Goal: Task Accomplishment & Management: Complete application form

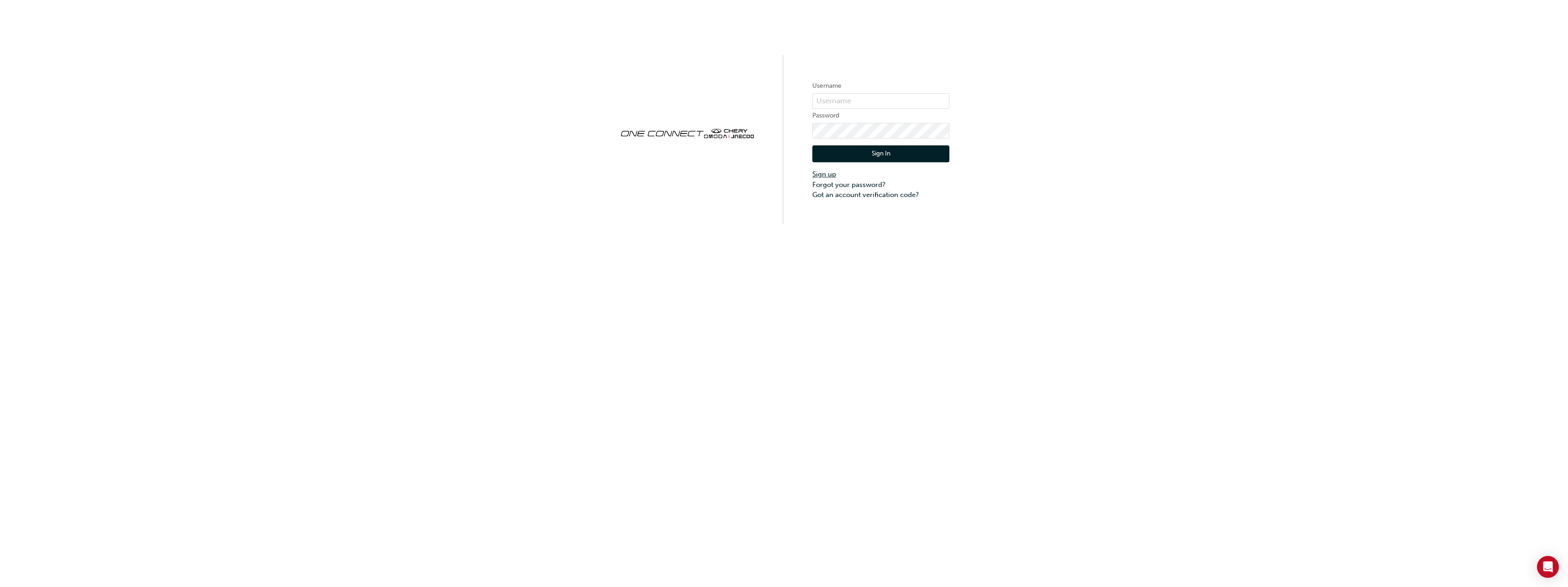
click at [823, 174] on link "Sign up" at bounding box center [880, 174] width 137 height 11
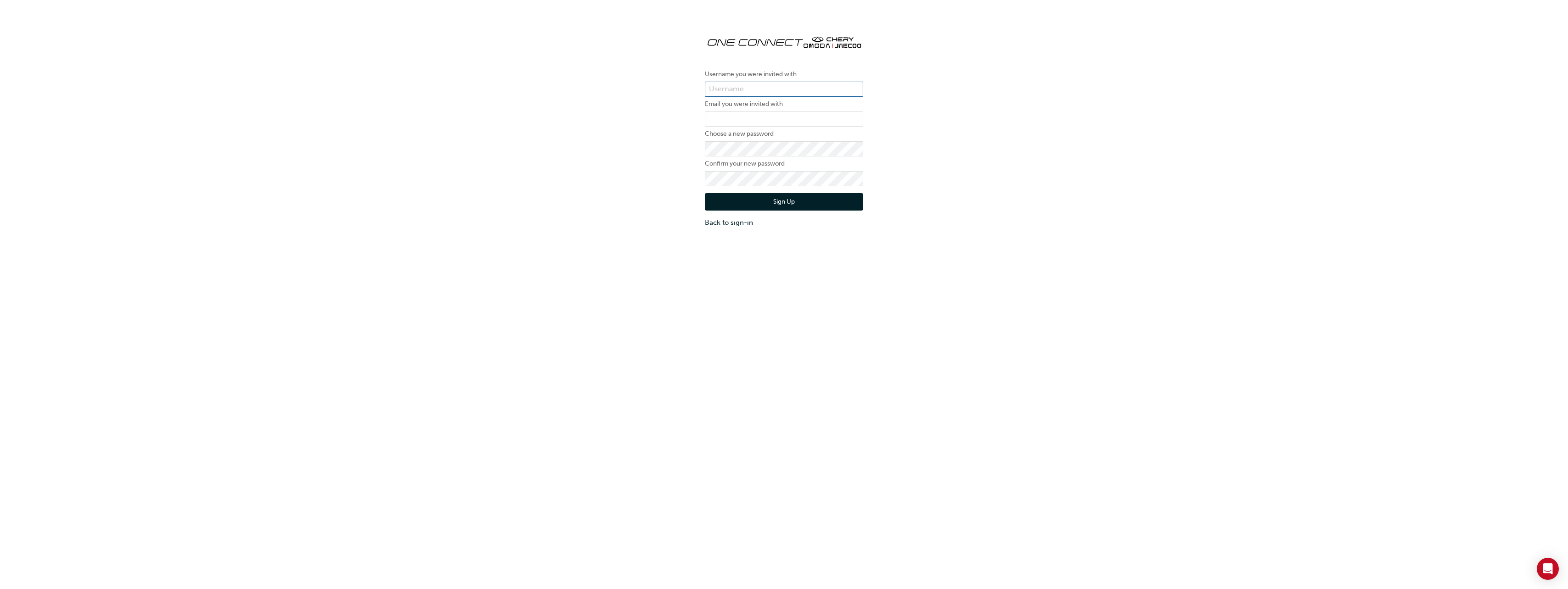
click at [751, 89] on input "text" at bounding box center [784, 89] width 158 height 16
click at [730, 222] on link "Back to sign-in" at bounding box center [784, 223] width 158 height 11
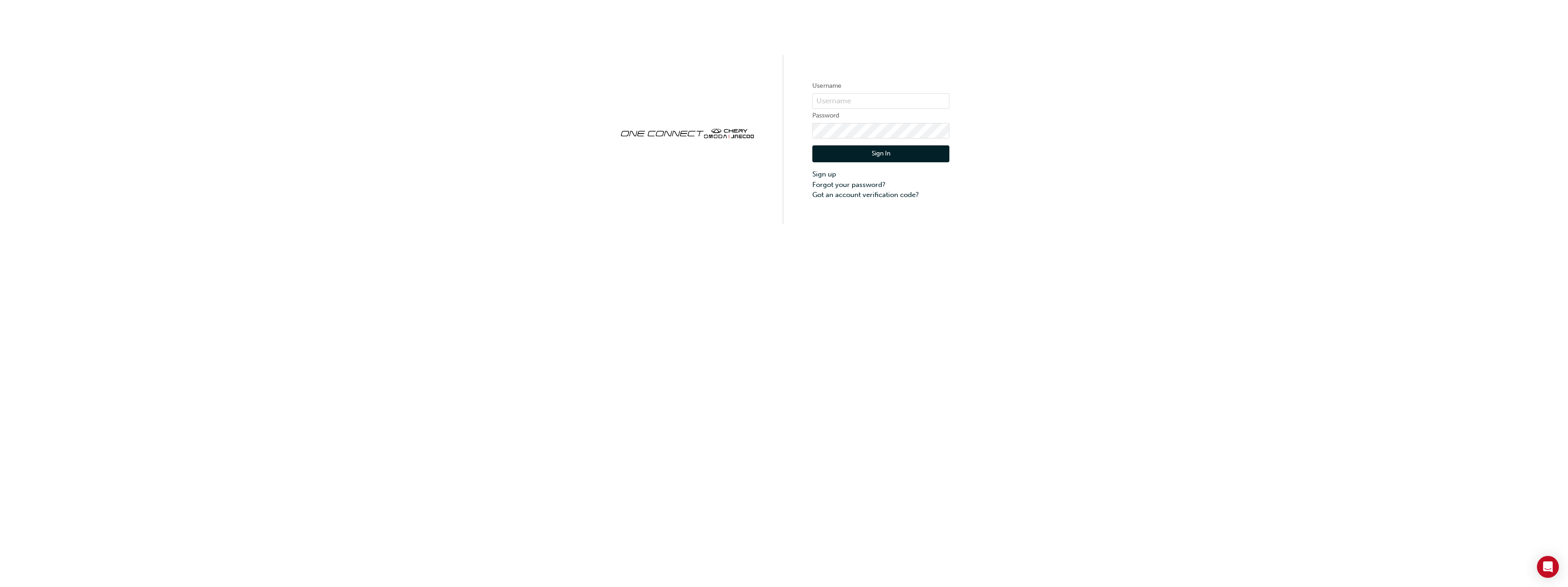
click at [1152, 232] on div "Username Password Sign In Sign up Forgot your password? Got an account verifica…" at bounding box center [784, 293] width 1568 height 587
click at [1280, 157] on div "Username Password Sign In Sign up Forgot your password? Got an account verifica…" at bounding box center [784, 112] width 1568 height 224
click at [825, 174] on link "Sign up" at bounding box center [880, 174] width 137 height 11
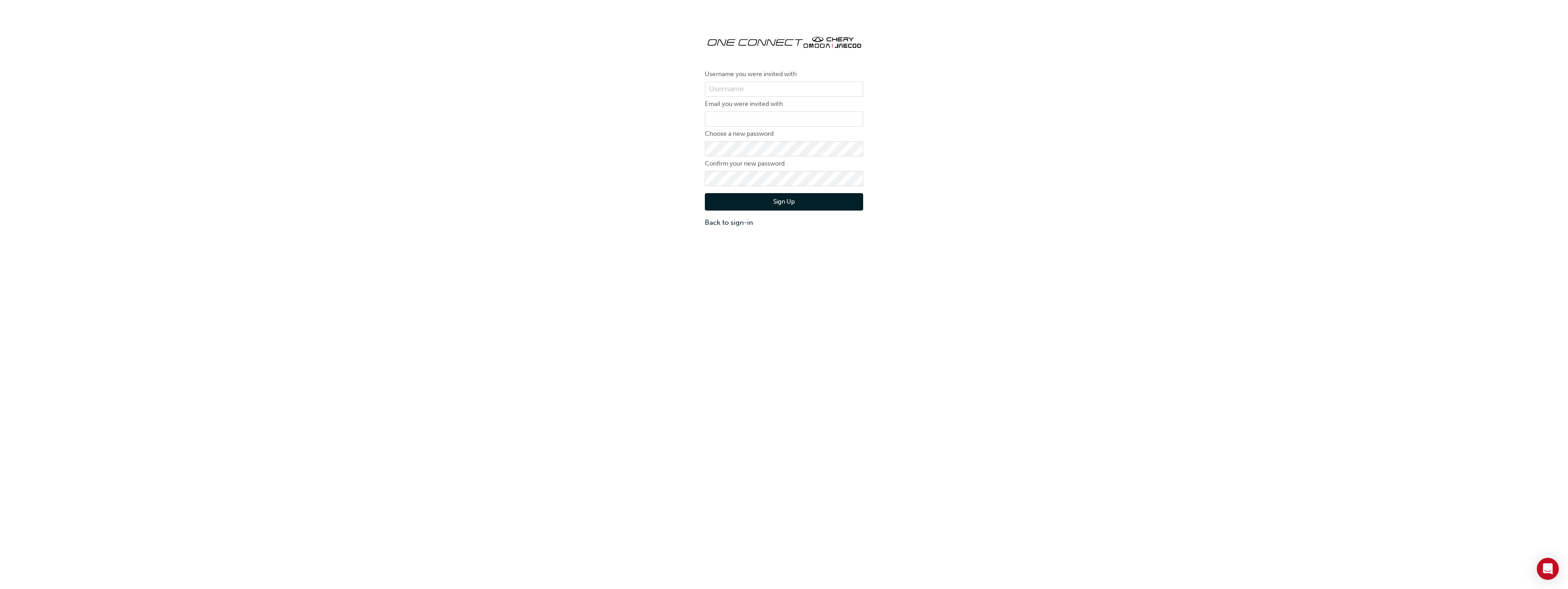
click at [944, 273] on div "Username you were invited with Email you were invited with Choose a new passwor…" at bounding box center [784, 315] width 1568 height 589
click at [768, 87] on input "text" at bounding box center [784, 89] width 158 height 16
click at [1087, 114] on div "Username you were invited with Email you were invited with Choose a new passwor…" at bounding box center [784, 128] width 1568 height 214
click at [740, 226] on link "Back to sign-in" at bounding box center [784, 223] width 158 height 11
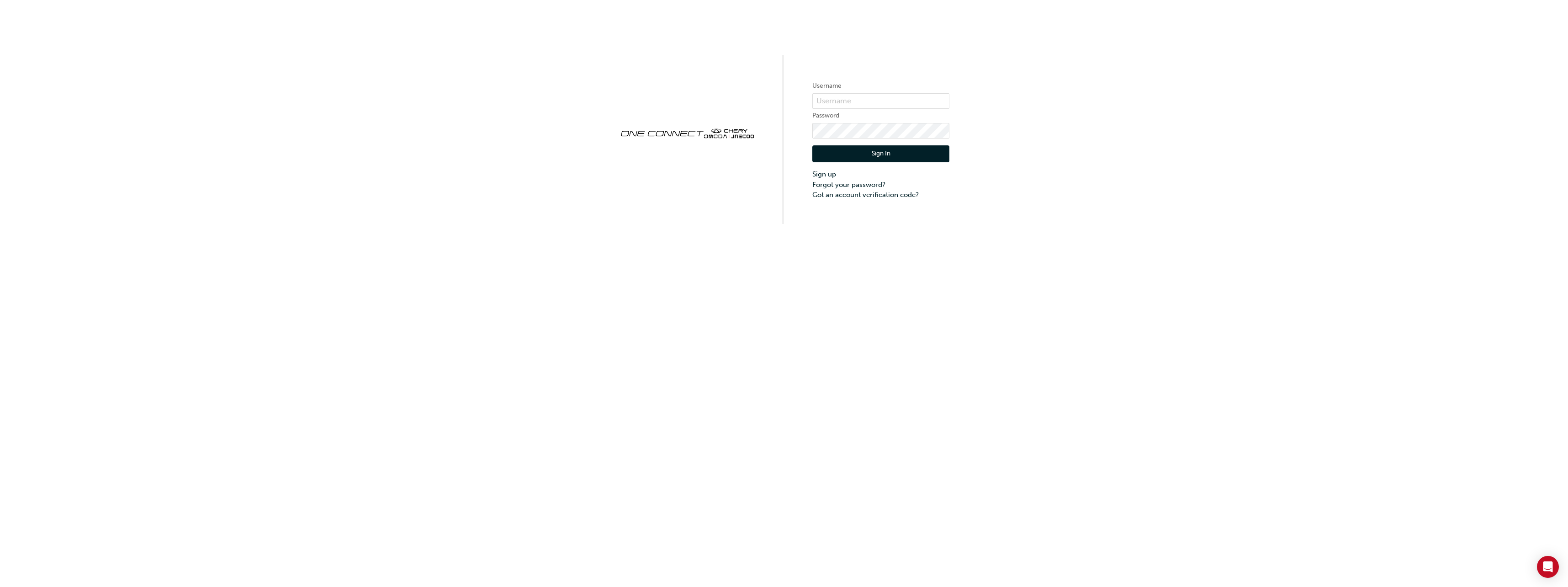
click at [701, 309] on div "Username Password Sign In Sign up Forgot your password? Got an account verifica…" at bounding box center [784, 293] width 1568 height 587
